Goal: Task Accomplishment & Management: Manage account settings

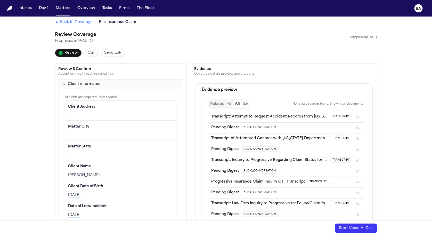
click at [88, 53] on span "Call" at bounding box center [91, 52] width 7 height 5
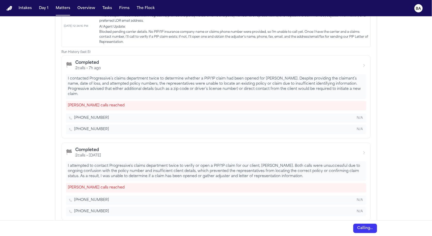
scroll to position [458, 0]
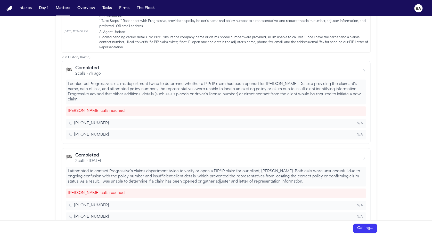
click at [81, 71] on div "2 calls • 7h ago" at bounding box center [89, 73] width 26 height 5
click at [90, 159] on div "2 calls • 8/26/2025" at bounding box center [89, 161] width 26 height 5
click at [93, 65] on div "Completed" at bounding box center [89, 68] width 26 height 6
click at [94, 84] on div "I contacted Progressive’s claims department twice to determine whether a PIP/1P…" at bounding box center [216, 92] width 301 height 25
click at [101, 121] on span "(800) 776-4737" at bounding box center [91, 123] width 35 height 5
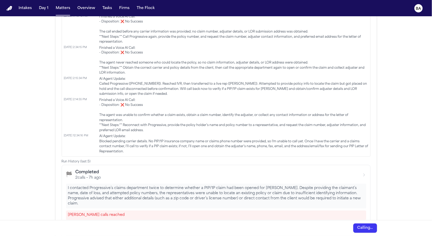
click at [112, 117] on span "Finished a Voice AI Call: - Disposition: ❌ No Success The agent was unable to c…" at bounding box center [234, 115] width 269 height 35
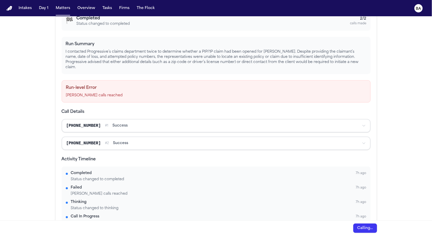
scroll to position [83, 0]
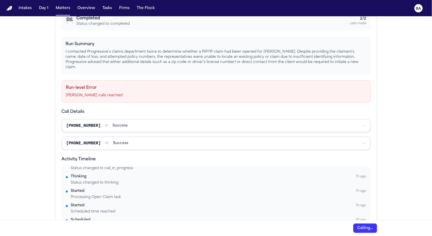
click at [119, 141] on span "success" at bounding box center [120, 143] width 15 height 5
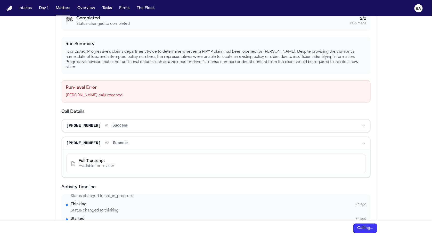
click at [122, 123] on span "success" at bounding box center [120, 125] width 15 height 5
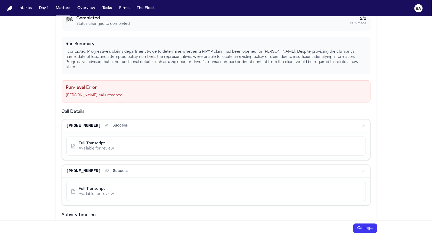
click at [112, 148] on div "Full Transcript Available for review" at bounding box center [216, 146] width 300 height 19
click at [98, 146] on div "Available for review" at bounding box center [96, 148] width 35 height 5
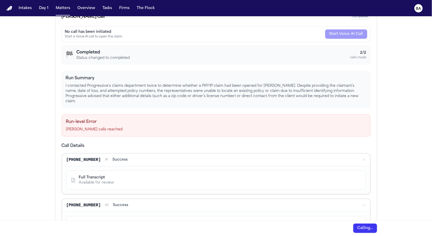
scroll to position [0, 0]
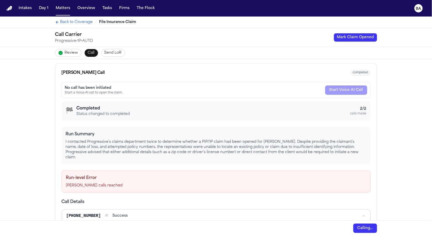
click at [110, 107] on h3 "Completed" at bounding box center [103, 108] width 53 height 6
click at [108, 52] on span "Send LoR" at bounding box center [113, 52] width 17 height 5
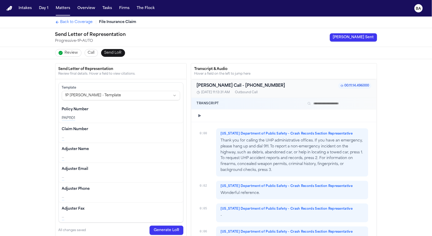
click at [64, 56] on button "Review" at bounding box center [68, 53] width 26 height 8
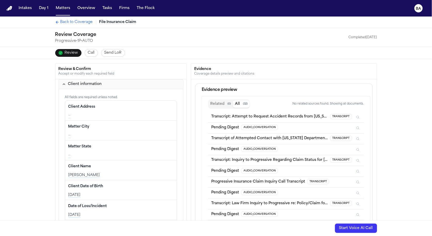
click at [182, 31] on div "Review Coverage Progressive • 1P • AUTO Completed 08/25/2025" at bounding box center [216, 37] width 330 height 19
click at [157, 46] on div "Review Coverage Progressive • 1P • AUTO Completed 08/25/2025" at bounding box center [216, 37] width 330 height 19
click at [65, 24] on span "Back to Coverage" at bounding box center [76, 22] width 33 height 5
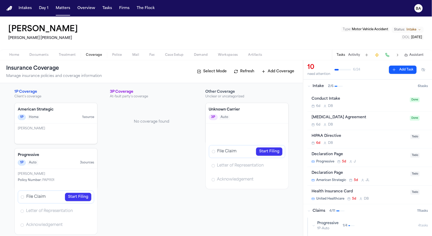
click at [228, 151] on link "Start Filing" at bounding box center [269, 151] width 26 height 8
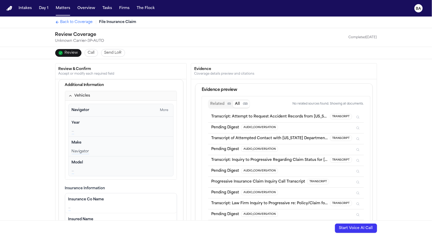
click at [98, 55] on div "Review Call Send LoR" at bounding box center [216, 53] width 330 height 12
click at [90, 54] on span "Call" at bounding box center [91, 52] width 7 height 5
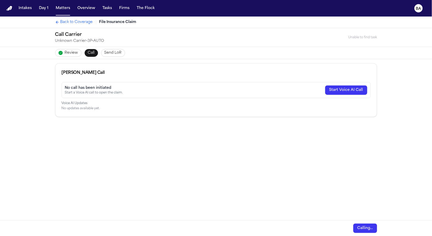
click at [228, 38] on div "Unable to find task" at bounding box center [363, 37] width 29 height 4
click at [81, 23] on span "Back to Coverage" at bounding box center [76, 22] width 33 height 5
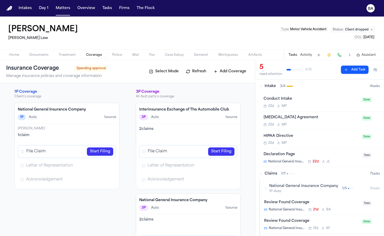
click at [236, 27] on div "[PERSON_NAME] Law Type : Motor Vehicle Accident Status: Client dropped DOL : [D…" at bounding box center [192, 33] width 384 height 33
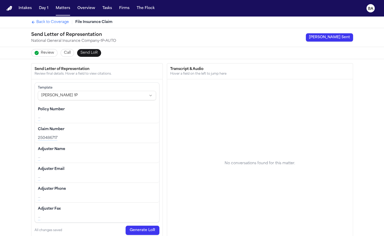
scroll to position [51, 0]
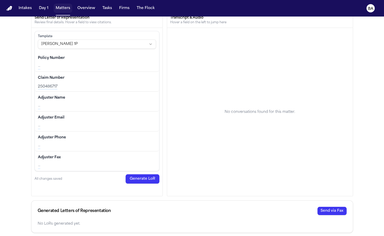
click at [67, 8] on button "Matters" at bounding box center [63, 8] width 19 height 9
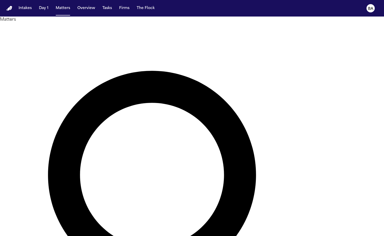
paste input "**********"
type input "******"
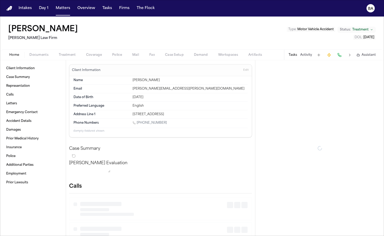
click at [93, 48] on div "Ronald T Northcutt Ruy Mireles Law Firm Type : Motor Vehicle Accident Status: T…" at bounding box center [192, 33] width 384 height 33
click at [93, 55] on span "Coverage" at bounding box center [94, 55] width 16 height 4
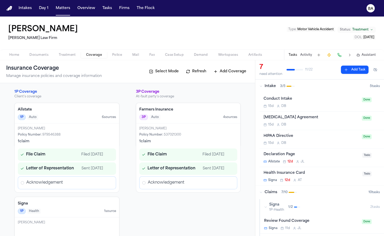
scroll to position [10, 0]
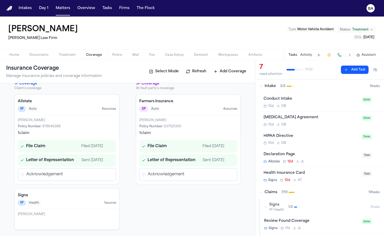
click at [110, 159] on icon "Open Letter of Representation review" at bounding box center [109, 160] width 4 height 4
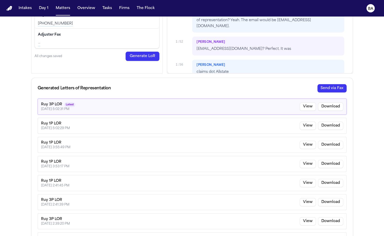
scroll to position [194, 0]
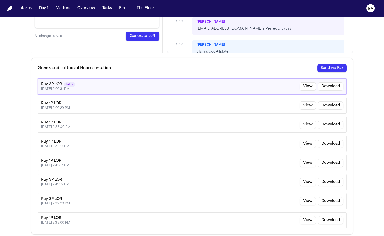
click at [325, 70] on button "Send via Fax" at bounding box center [332, 68] width 29 height 8
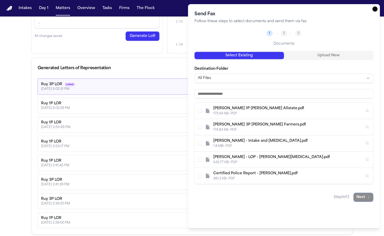
click at [304, 55] on button "Upload New" at bounding box center [329, 55] width 90 height 7
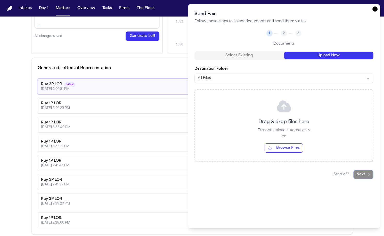
click at [264, 54] on button "Select Existing" at bounding box center [240, 55] width 90 height 7
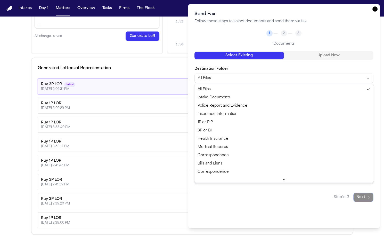
click at [270, 78] on body "Intakes Day 1 Matters Overview Tasks Firms The Flock BA Back to Coverage File I…" at bounding box center [192, 118] width 384 height 236
click at [146, 64] on div at bounding box center [192, 118] width 384 height 236
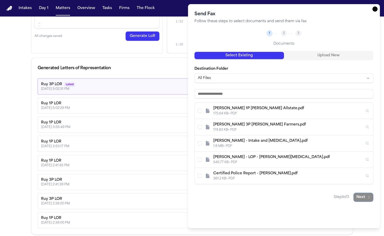
click at [376, 10] on icon "button" at bounding box center [375, 8] width 5 height 5
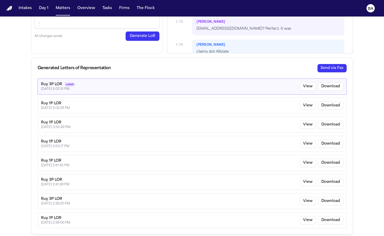
scroll to position [0, 0]
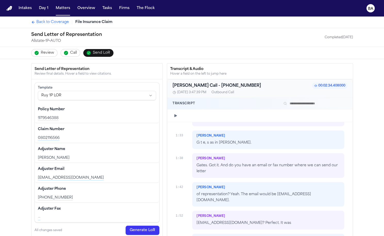
click at [47, 52] on span "Review" at bounding box center [47, 52] width 13 height 5
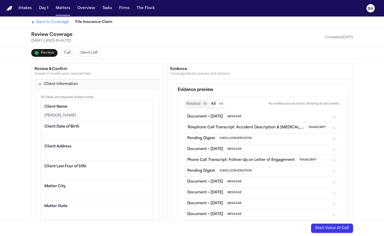
click at [87, 52] on span "Send LoR" at bounding box center [89, 52] width 17 height 5
